Goal: Navigation & Orientation: Find specific page/section

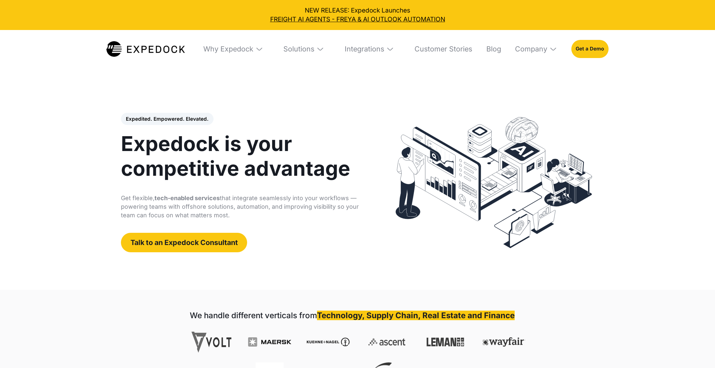
select select
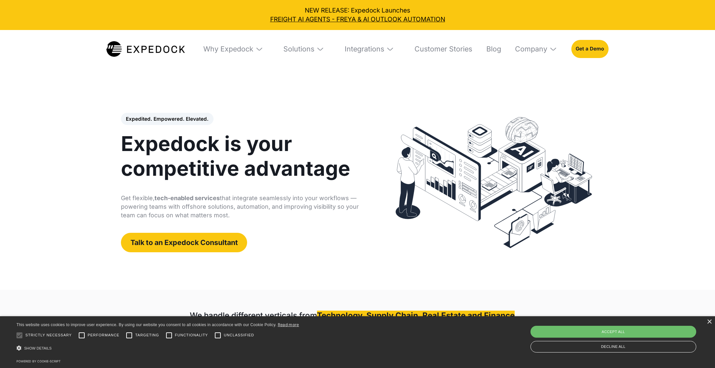
click at [304, 82] on header "Expedited. Empowered. Elevated. Automate Freight Document Extraction at 99.97% …" at bounding box center [357, 182] width 715 height 214
click at [318, 48] on img at bounding box center [320, 49] width 8 height 8
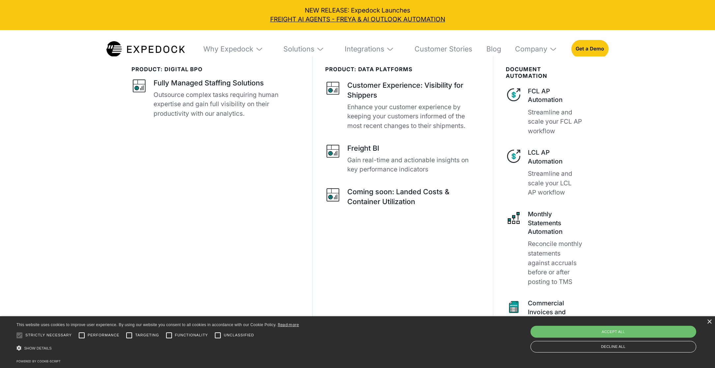
scroll to position [66, 0]
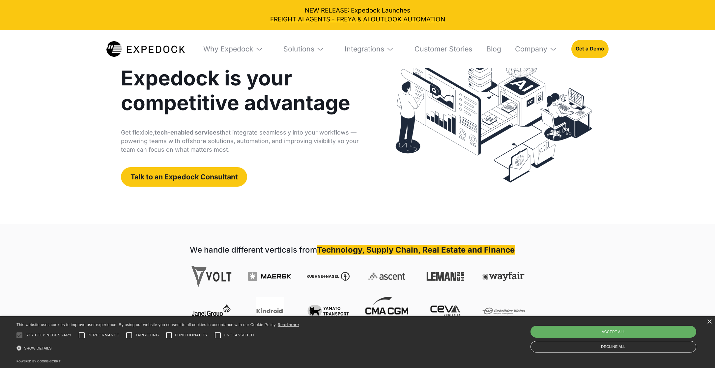
click at [558, 331] on div "Accept all" at bounding box center [613, 332] width 166 height 12
checkbox input "true"
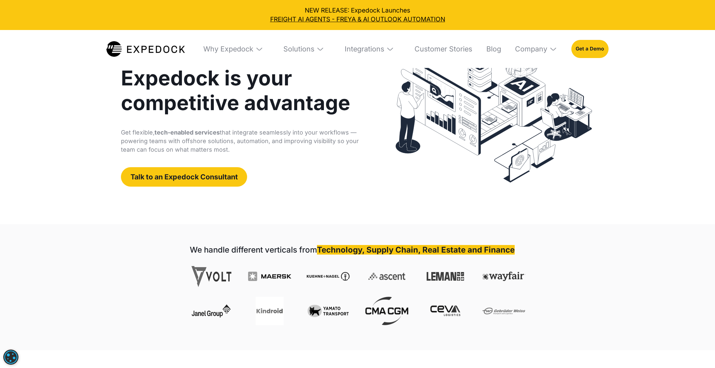
click at [319, 48] on img at bounding box center [320, 49] width 8 height 8
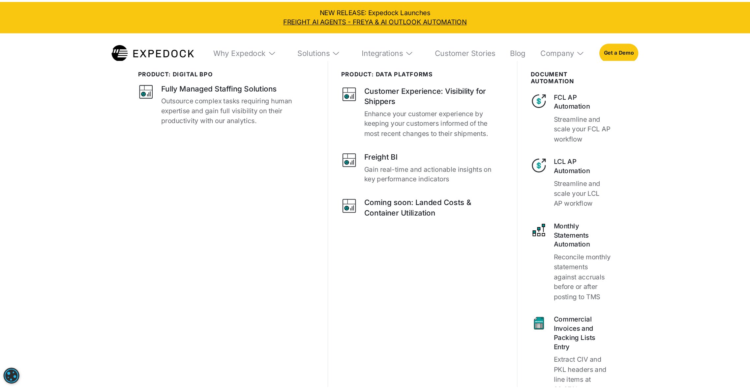
scroll to position [205, 0]
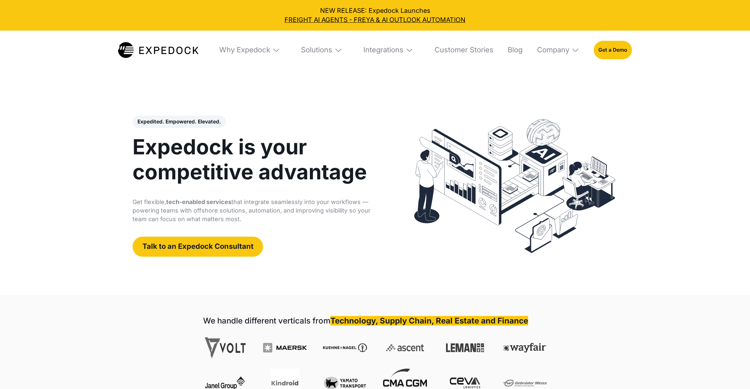
select select
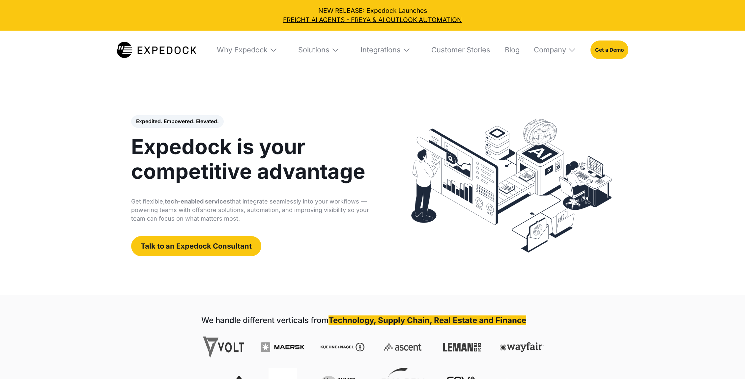
select select
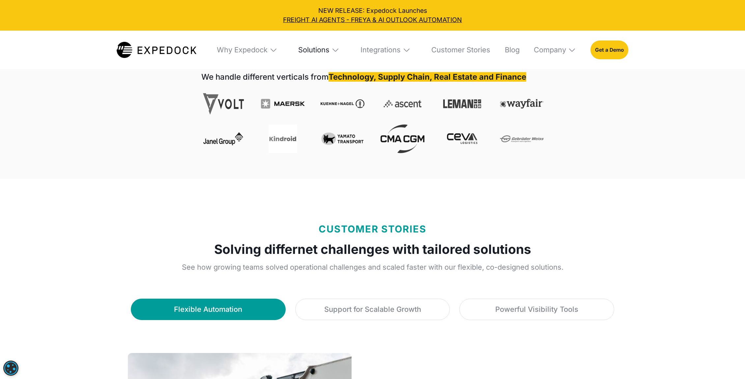
scroll to position [243, 0]
click at [323, 53] on div "Solutions" at bounding box center [313, 49] width 31 height 9
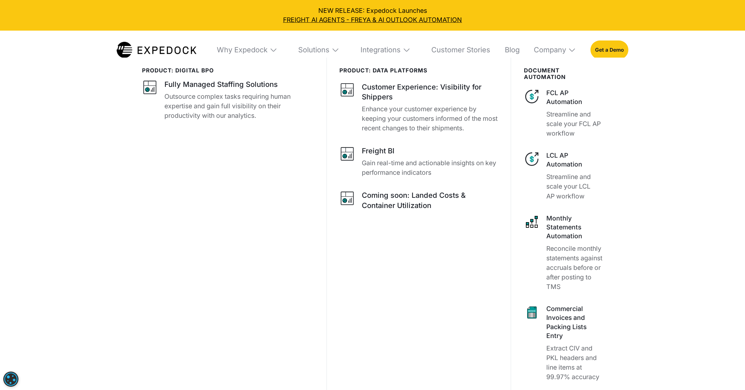
scroll to position [455, 0]
